Goal: Information Seeking & Learning: Learn about a topic

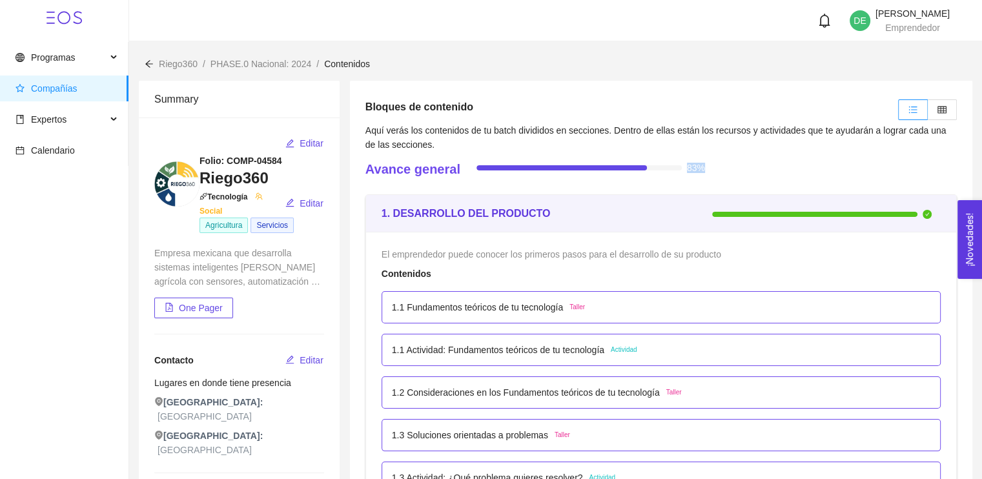
drag, startPoint x: 695, startPoint y: 167, endPoint x: 620, endPoint y: 157, distance: 75.6
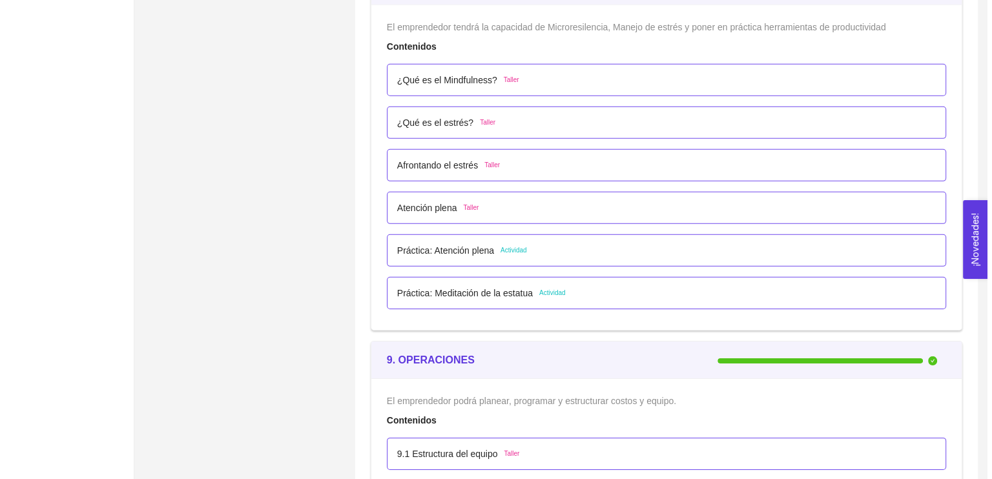
scroll to position [3808, 0]
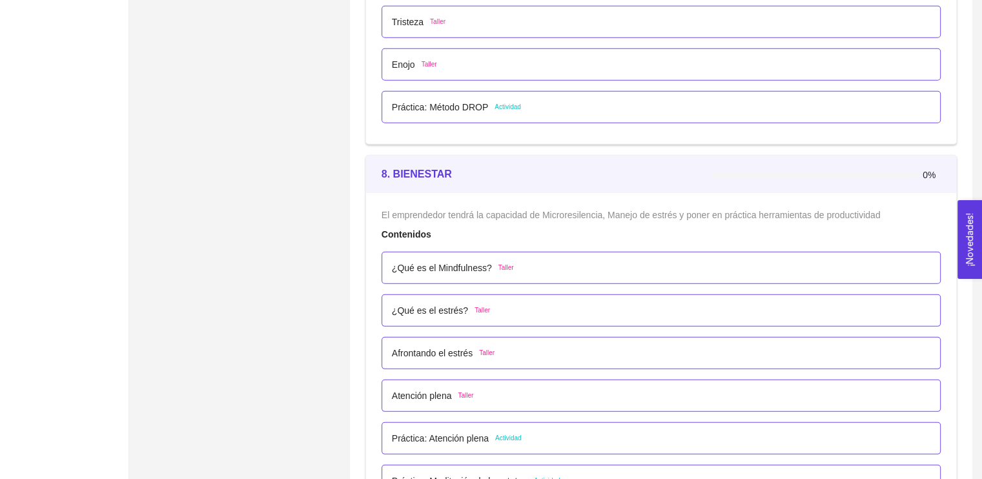
click at [790, 289] on li "¿Qué es el estrés? Taller" at bounding box center [661, 310] width 559 height 43
click at [715, 264] on div "¿Qué es el Mindfulness? Taller" at bounding box center [661, 268] width 539 height 14
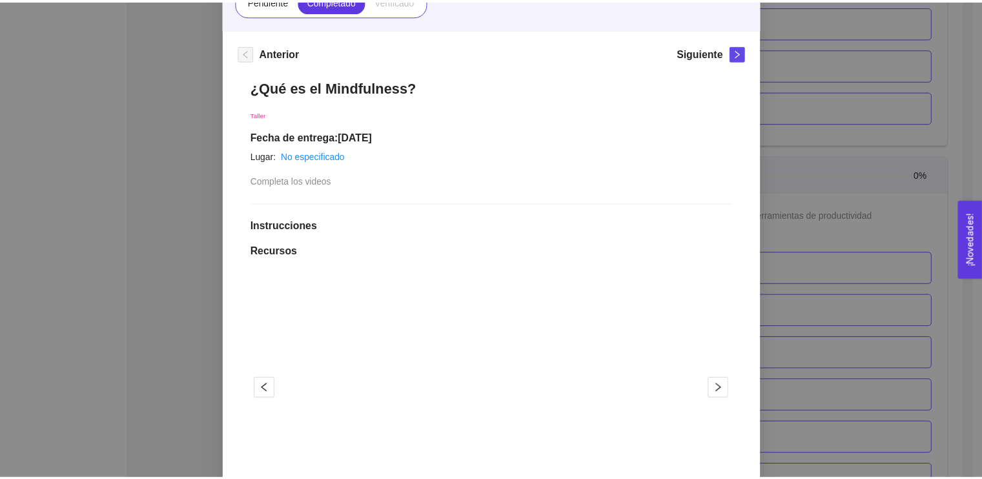
scroll to position [61, 0]
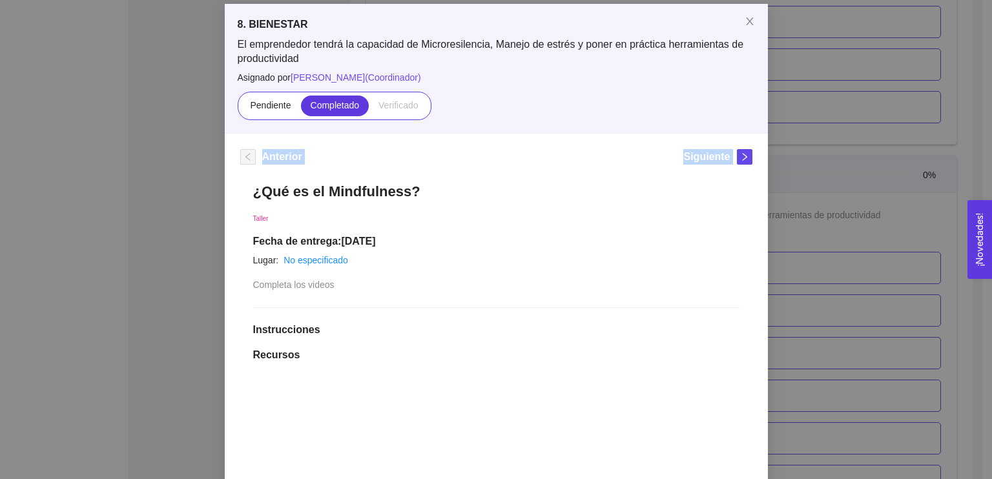
drag, startPoint x: 978, startPoint y: 150, endPoint x: 967, endPoint y: 126, distance: 27.2
click at [967, 126] on div "8. BIENESTAR El emprendedor tendrá la capacidad de Microresilencia, Manejo de e…" at bounding box center [496, 239] width 992 height 479
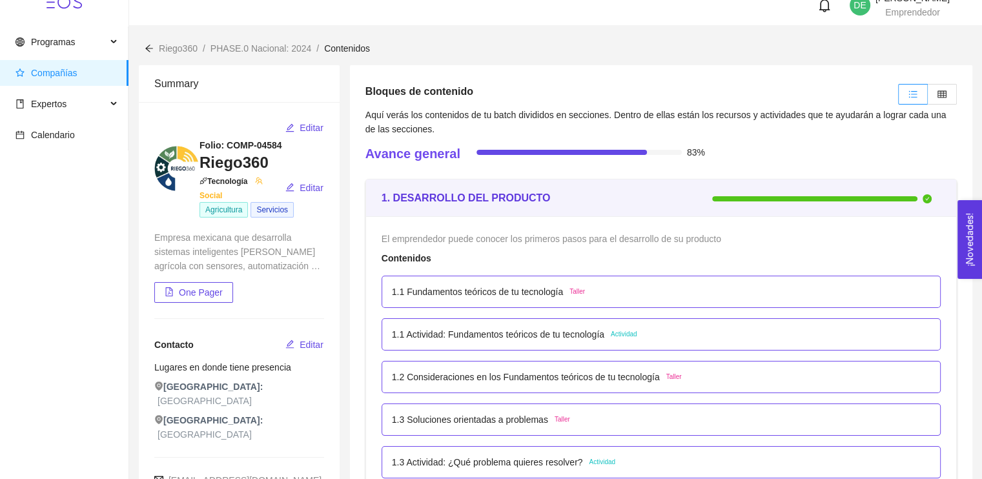
scroll to position [0, 0]
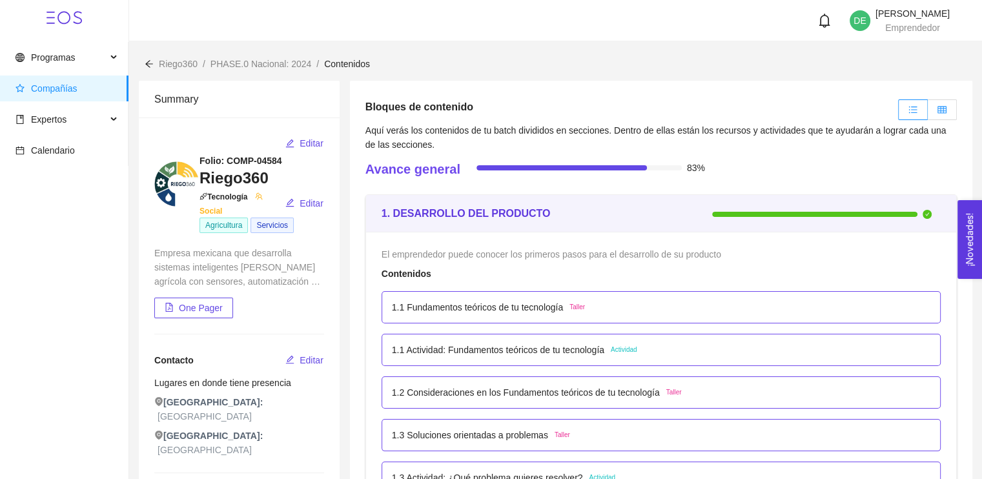
click at [945, 109] on icon "table" at bounding box center [942, 109] width 9 height 9
click at [928, 113] on input "radio" at bounding box center [928, 113] width 0 height 0
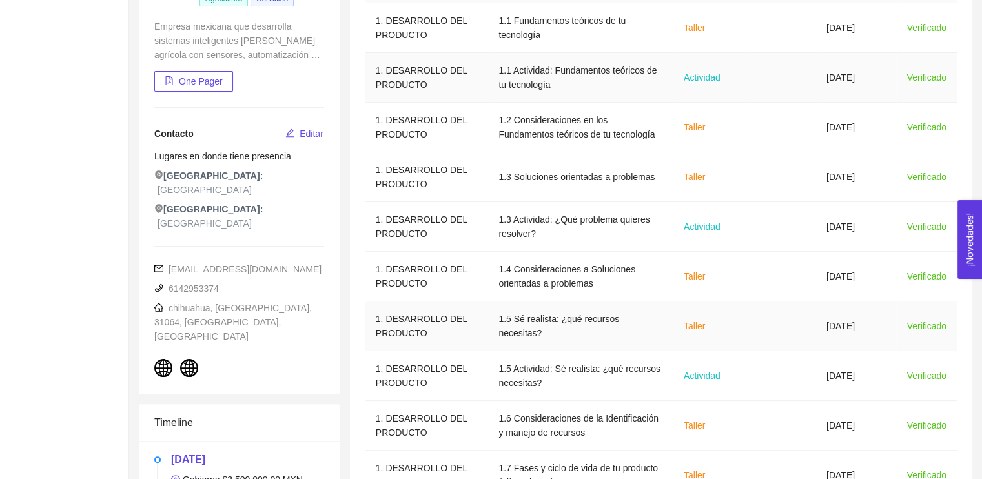
scroll to position [472, 0]
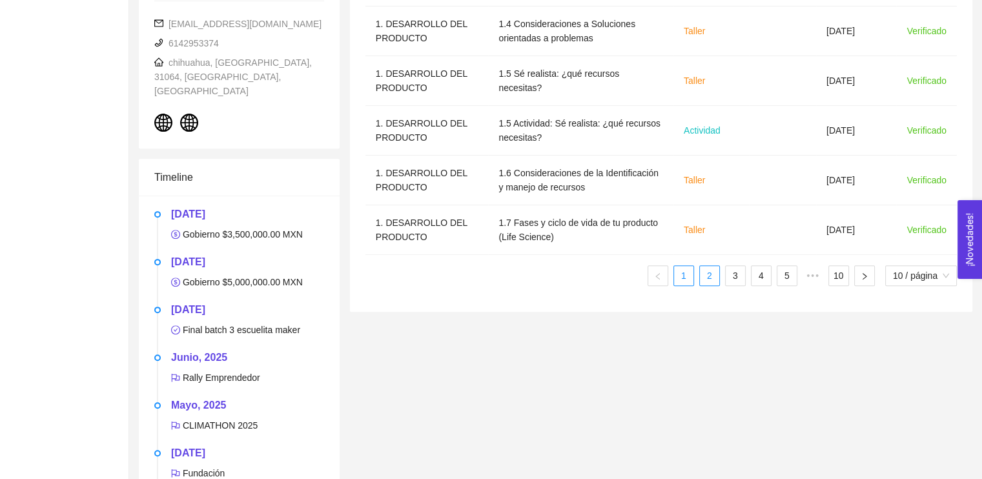
click at [717, 282] on link "2" at bounding box center [709, 275] width 19 height 19
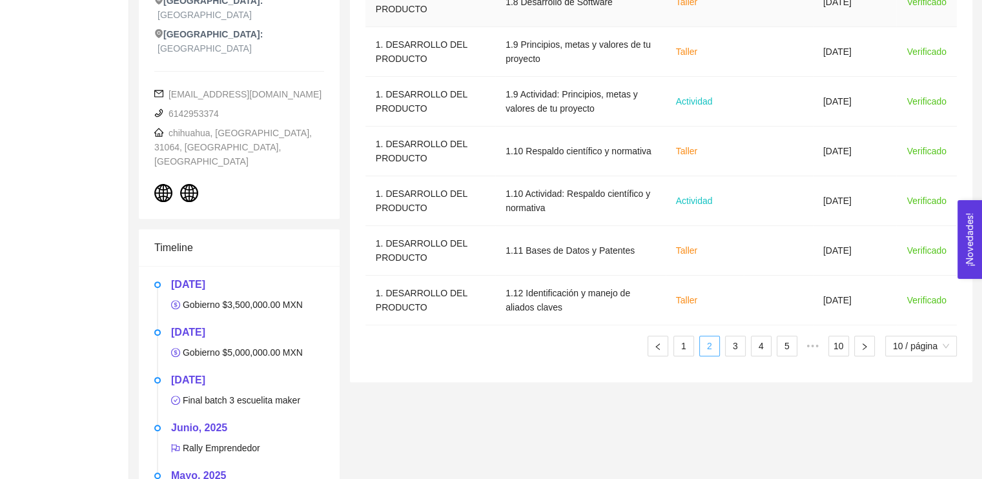
scroll to position [413, 0]
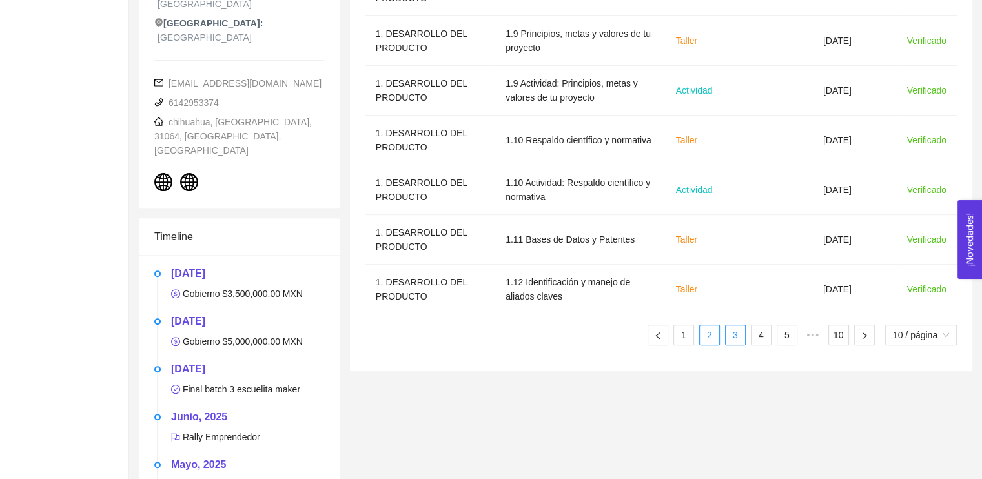
click at [732, 335] on link "3" at bounding box center [735, 334] width 19 height 19
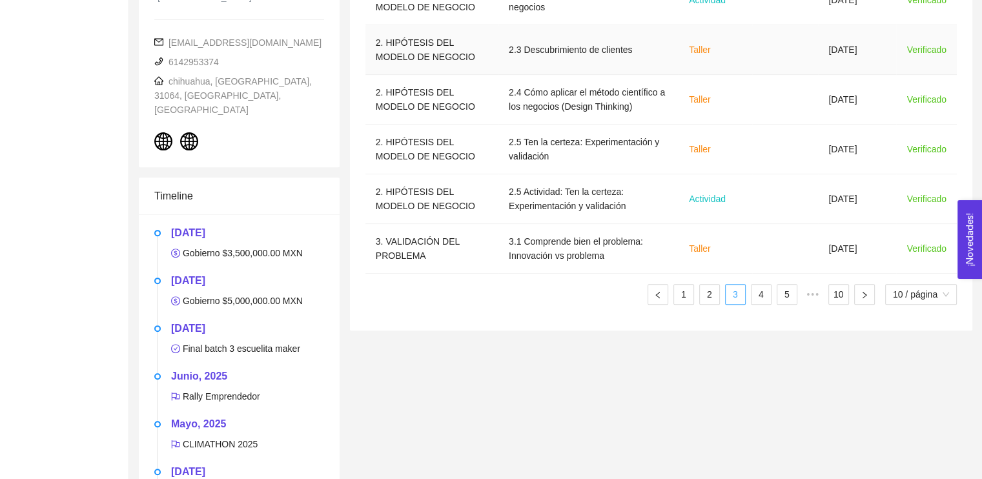
scroll to position [457, 0]
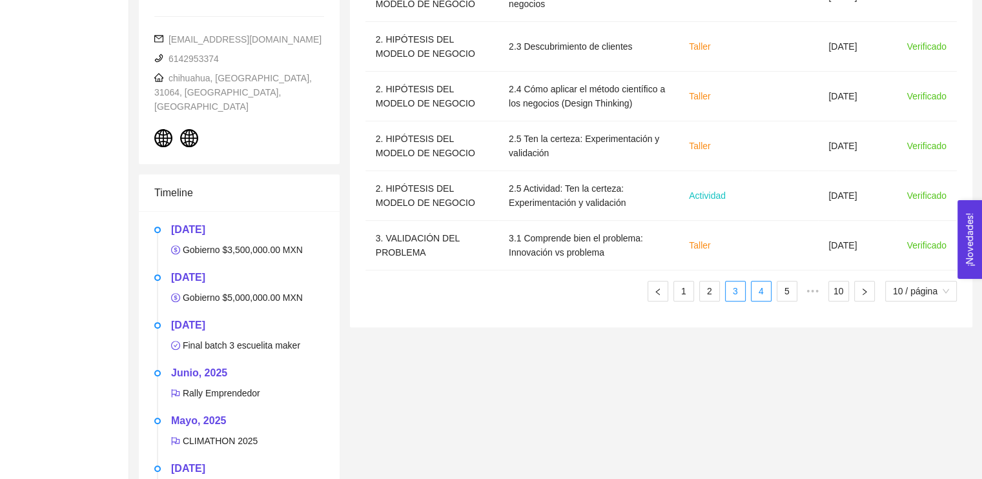
click at [756, 294] on link "4" at bounding box center [761, 291] width 19 height 19
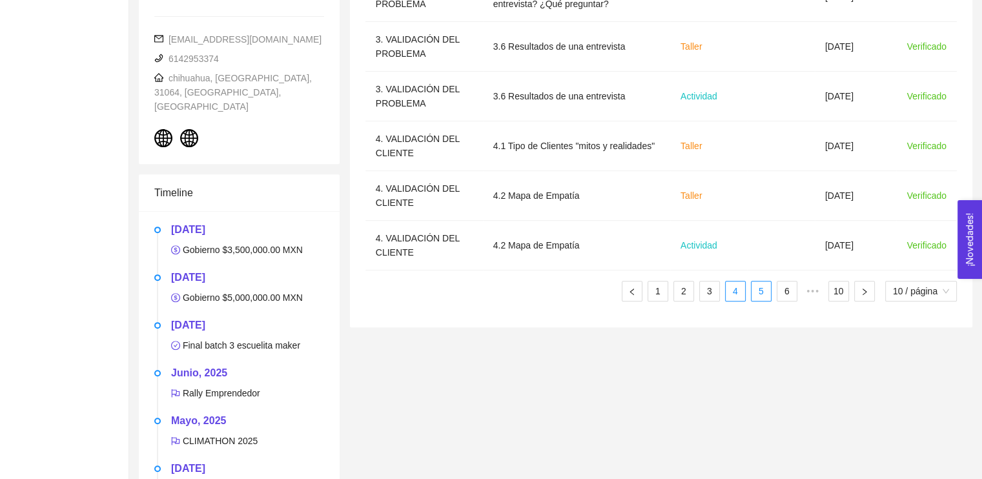
click at [765, 292] on link "5" at bounding box center [761, 291] width 19 height 19
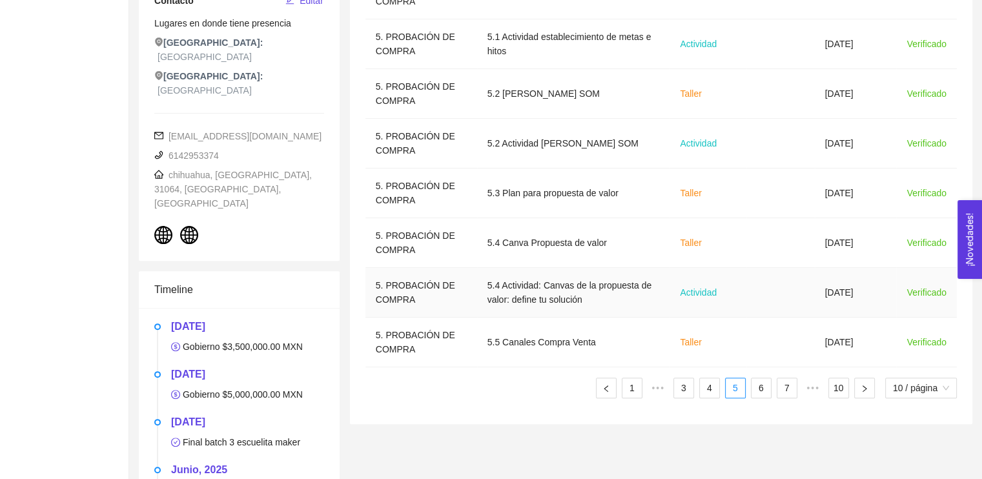
scroll to position [396, 0]
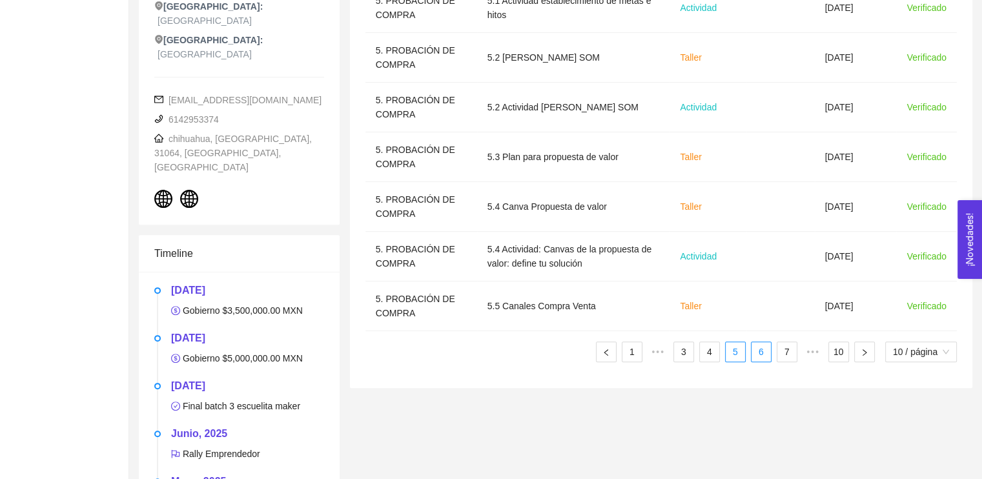
click at [760, 345] on link "6" at bounding box center [761, 351] width 19 height 19
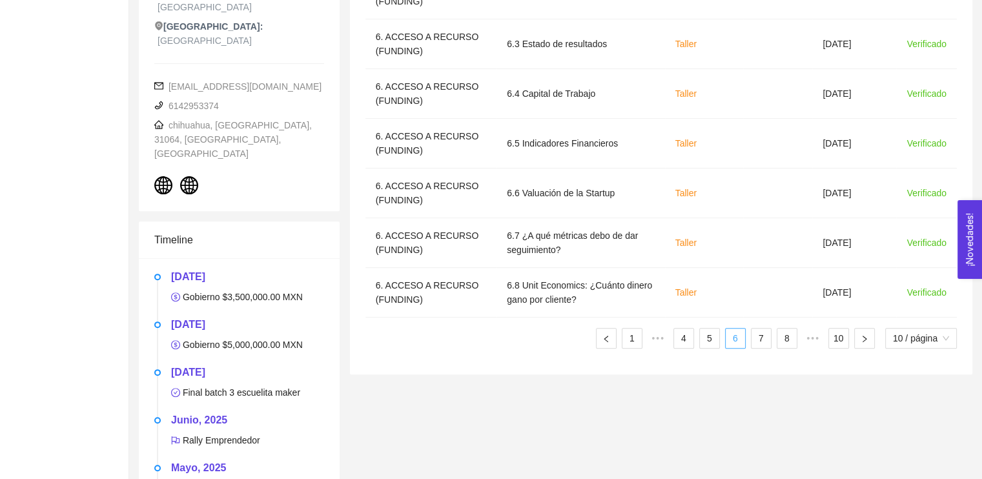
scroll to position [472, 0]
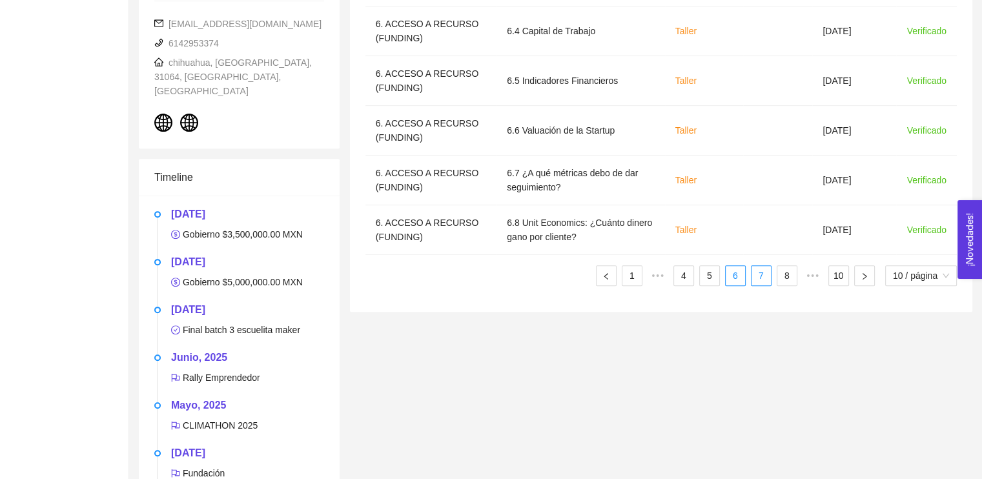
click at [758, 281] on link "7" at bounding box center [761, 275] width 19 height 19
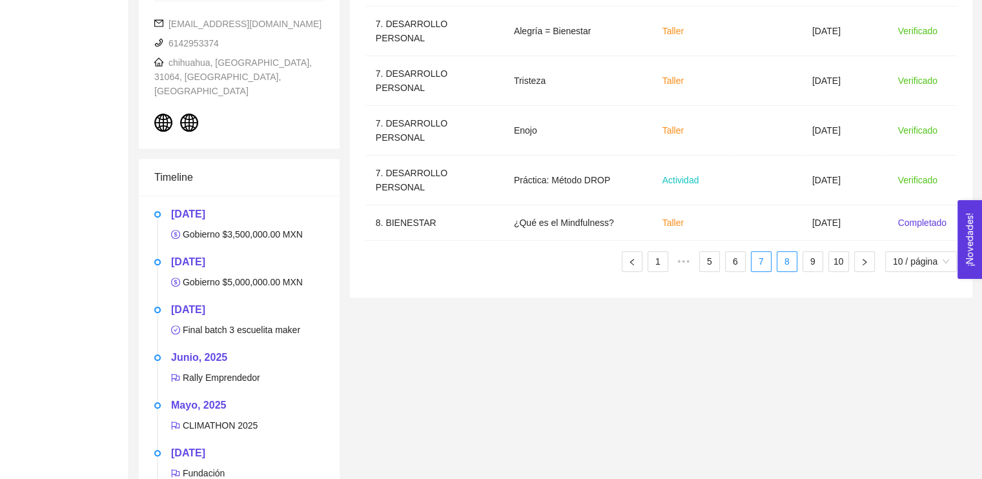
click at [790, 266] on link "8" at bounding box center [786, 261] width 19 height 19
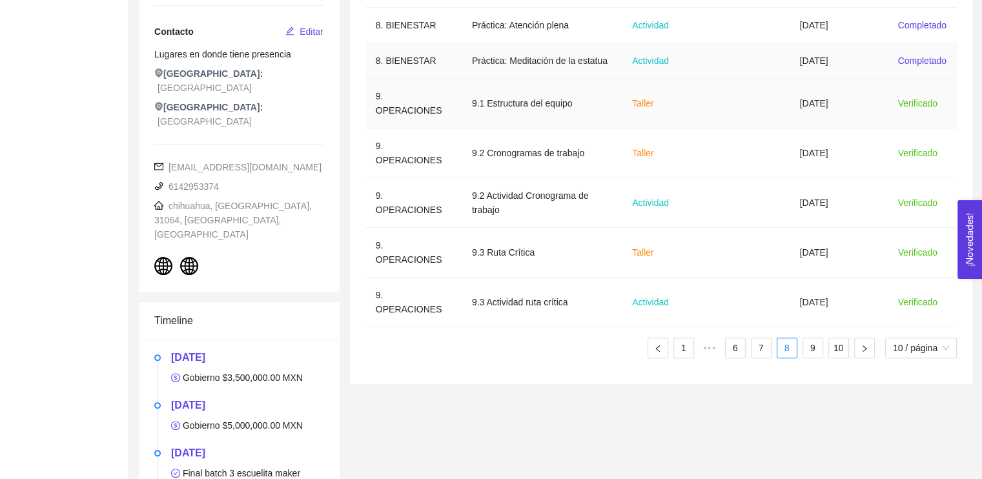
scroll to position [330, 0]
click at [816, 341] on link "9" at bounding box center [812, 346] width 19 height 19
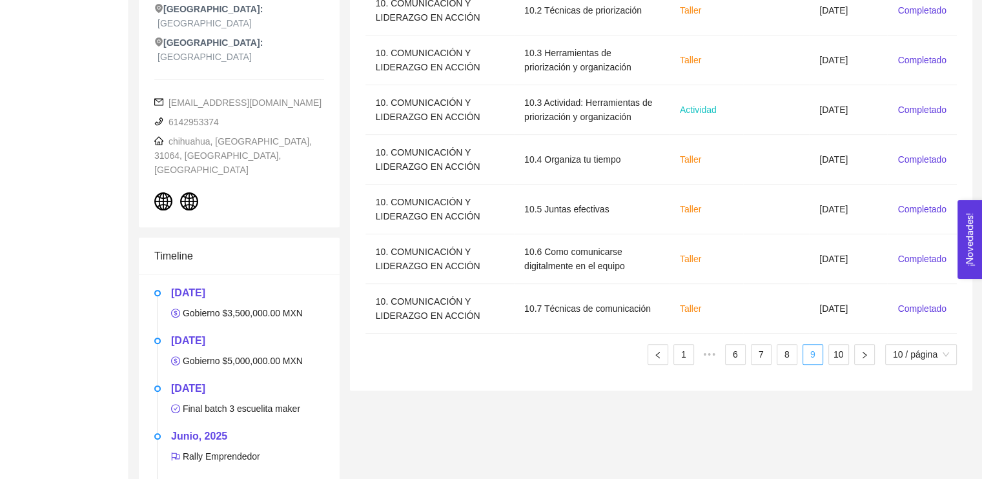
scroll to position [394, 0]
click at [834, 349] on link "10" at bounding box center [838, 353] width 19 height 19
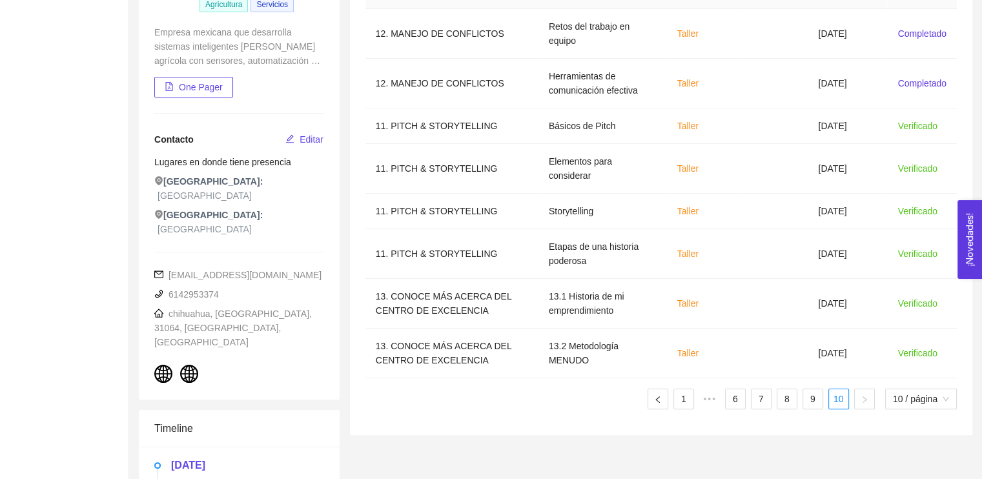
scroll to position [0, 0]
